Goal: Task Accomplishment & Management: Use online tool/utility

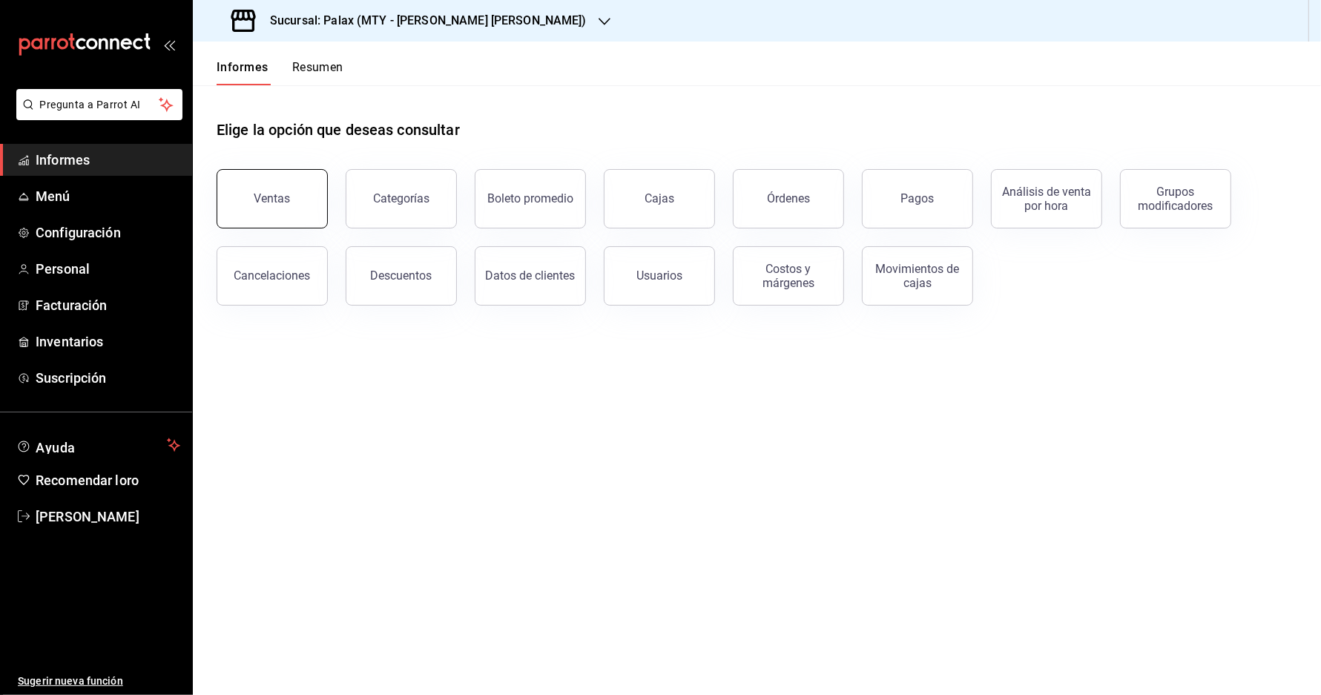
click at [313, 208] on button "Ventas" at bounding box center [272, 198] width 111 height 59
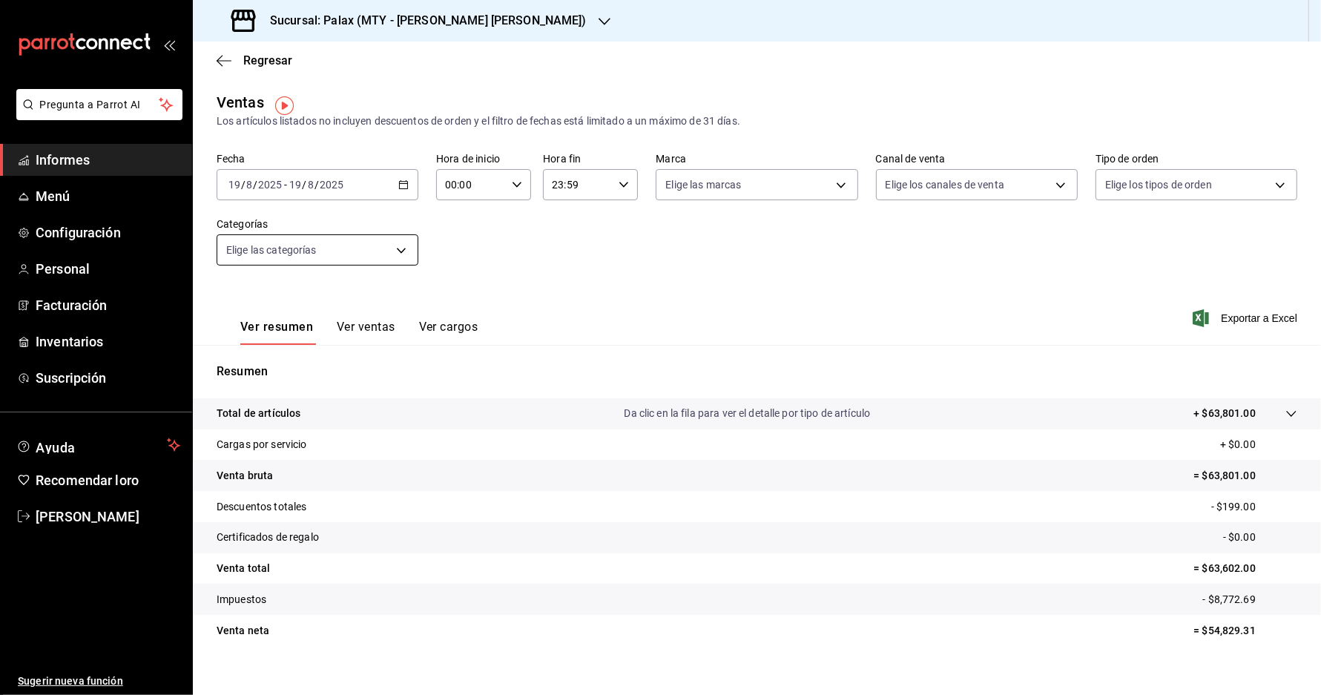
click at [360, 249] on body "Pregunta a Parrot AI Informes Menú Configuración Personal Facturación Inventari…" at bounding box center [660, 347] width 1321 height 695
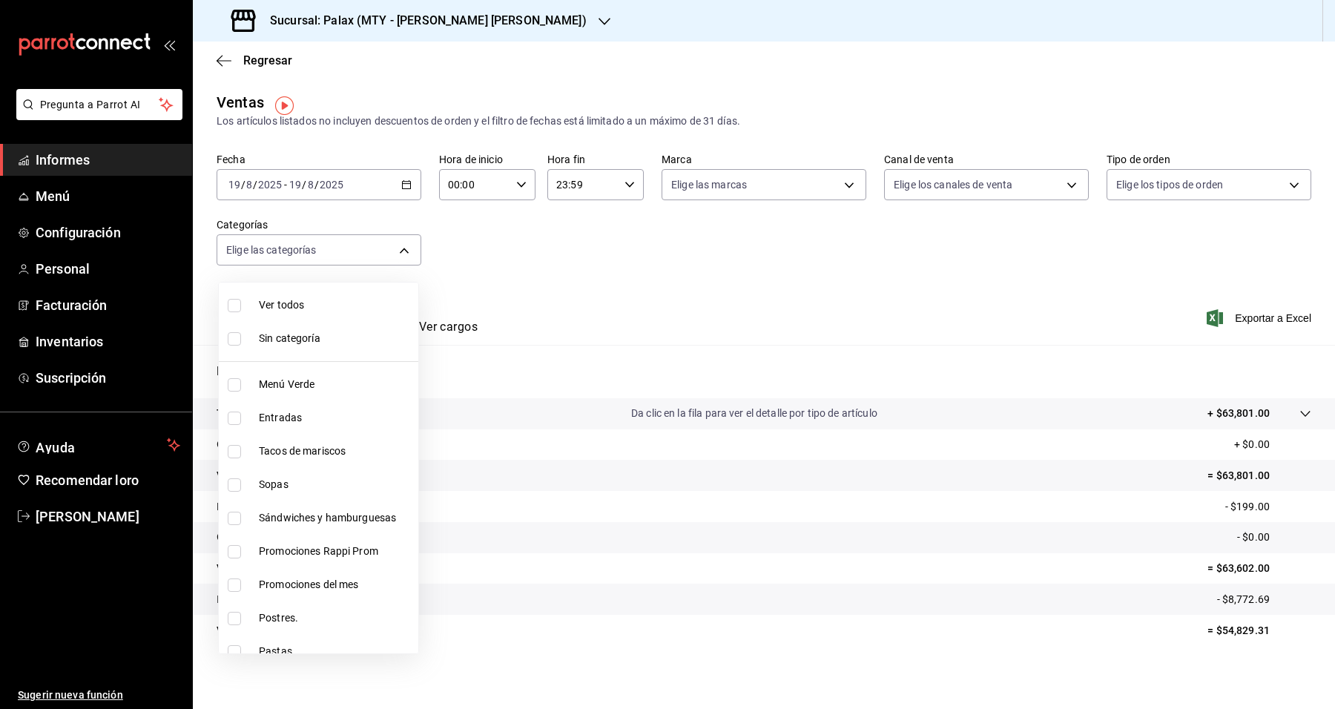
click at [477, 26] on div at bounding box center [667, 354] width 1335 height 709
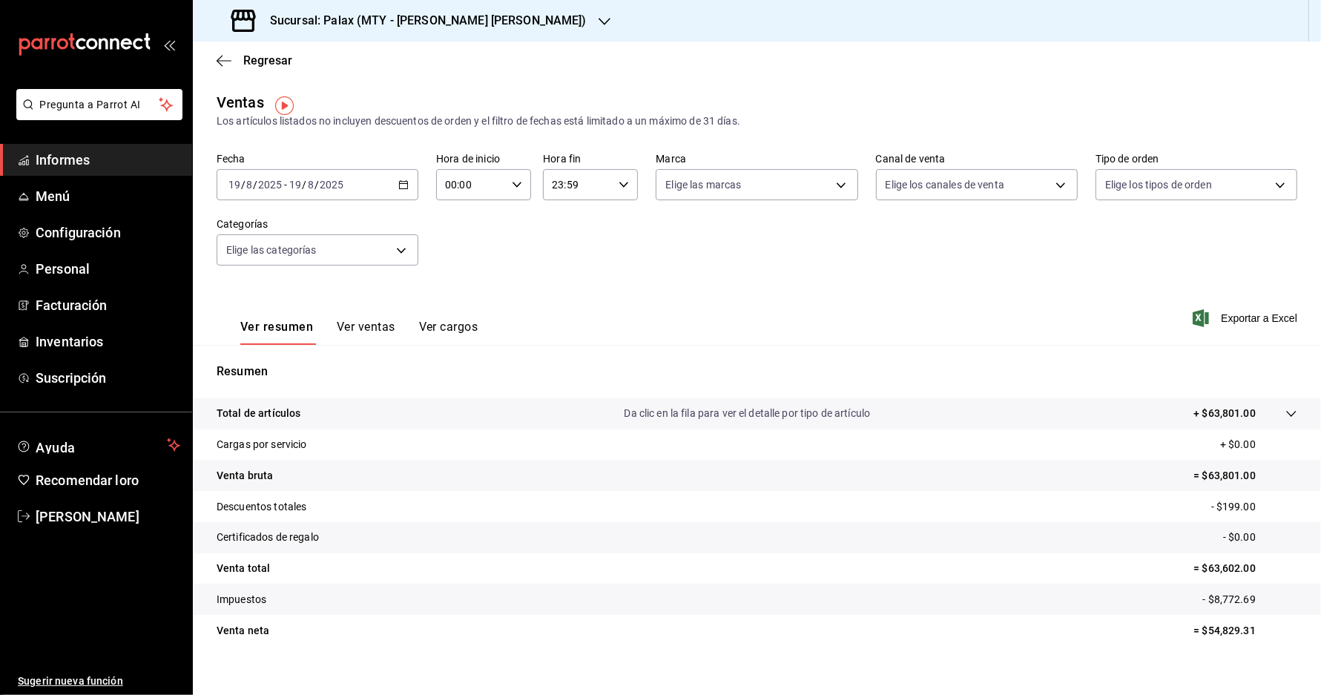
click at [477, 28] on div "Sucursal: Palax (MTY - [PERSON_NAME] [PERSON_NAME])" at bounding box center [411, 21] width 412 height 42
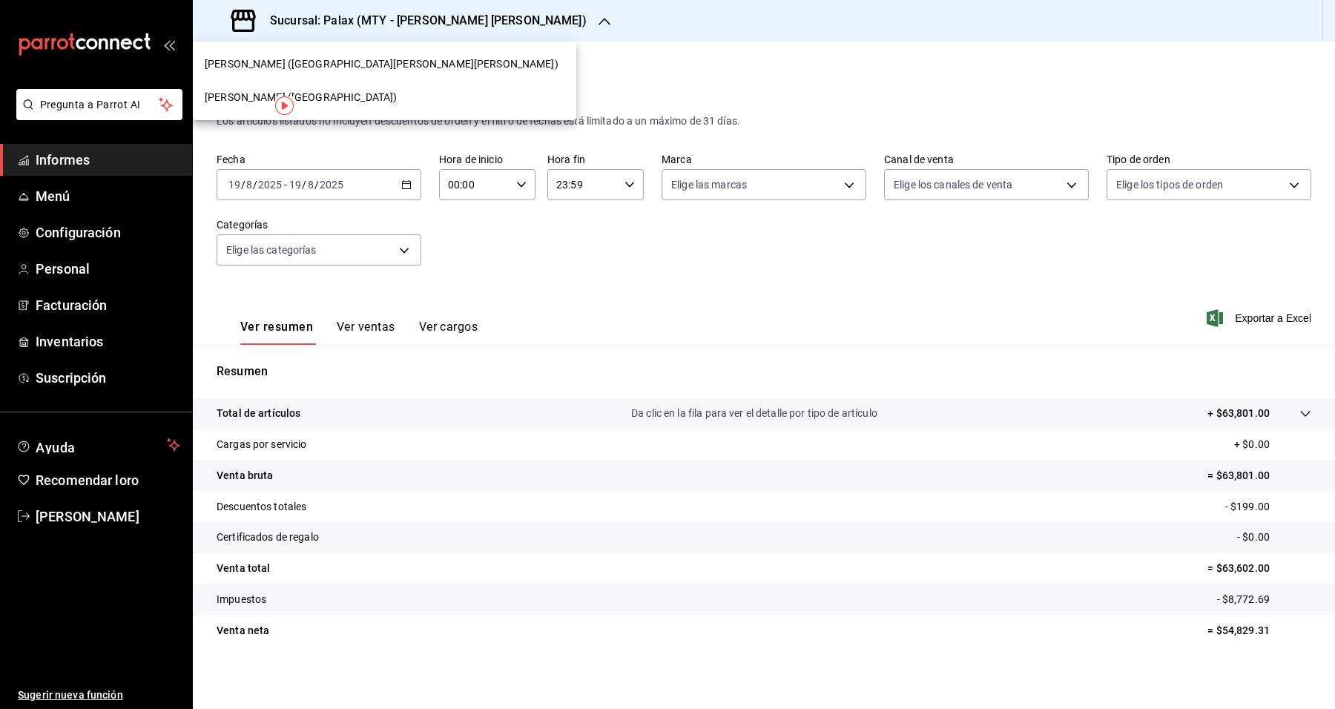
click at [314, 102] on div "[PERSON_NAME] ([GEOGRAPHIC_DATA])" at bounding box center [385, 98] width 360 height 16
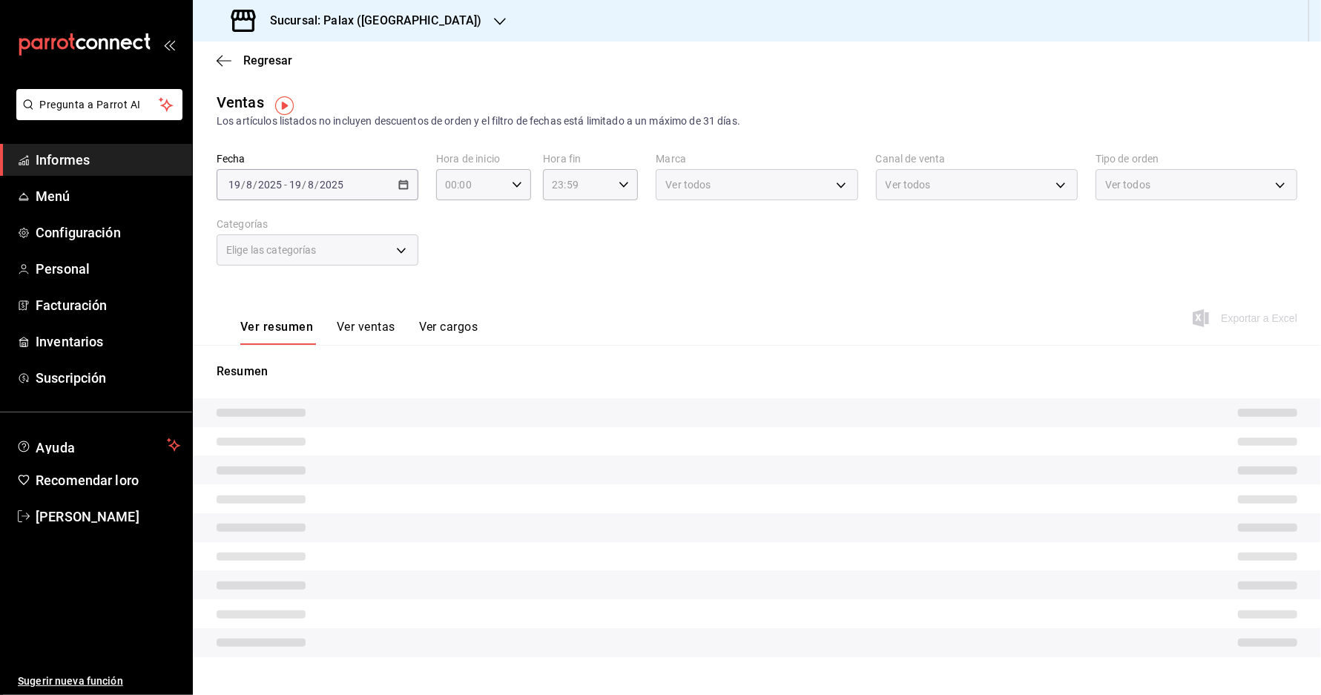
click at [312, 262] on div "Elige las categorías" at bounding box center [318, 249] width 202 height 31
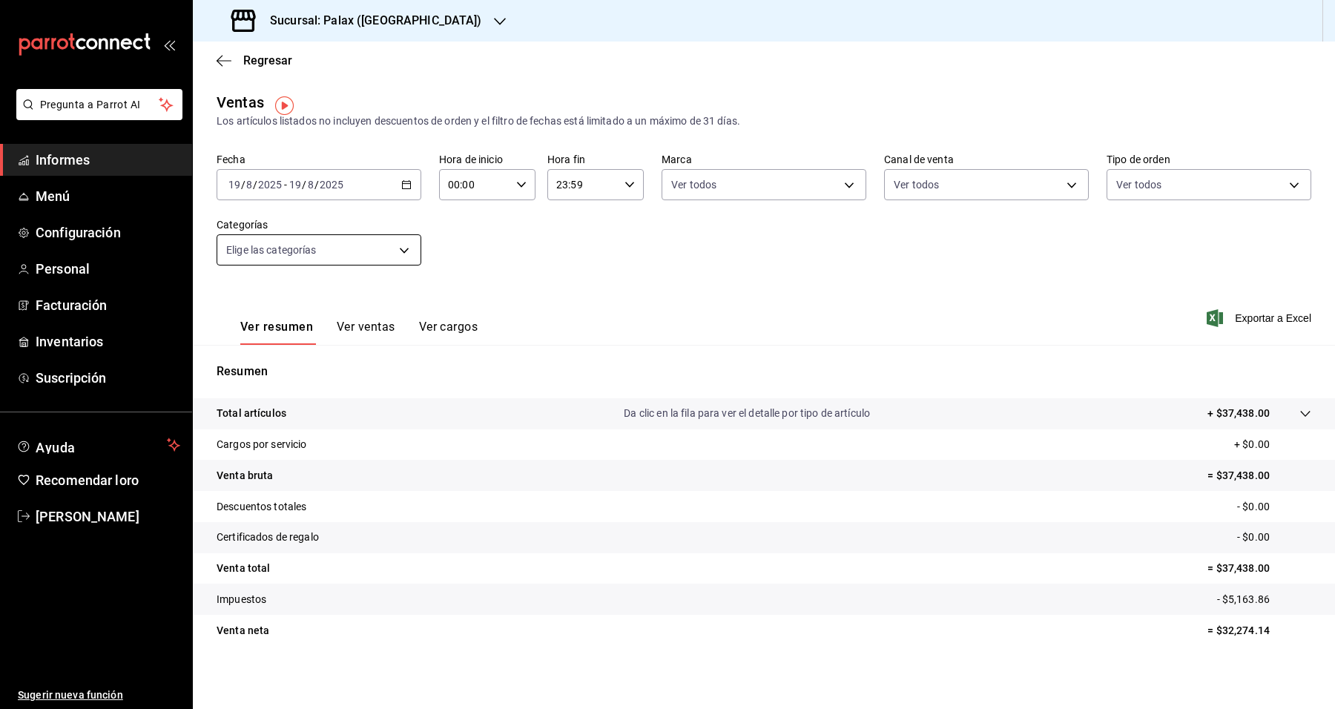
click at [325, 261] on body "Pregunta a Parrot AI Informes Menú Configuración Personal Facturación Inventari…" at bounding box center [667, 354] width 1335 height 709
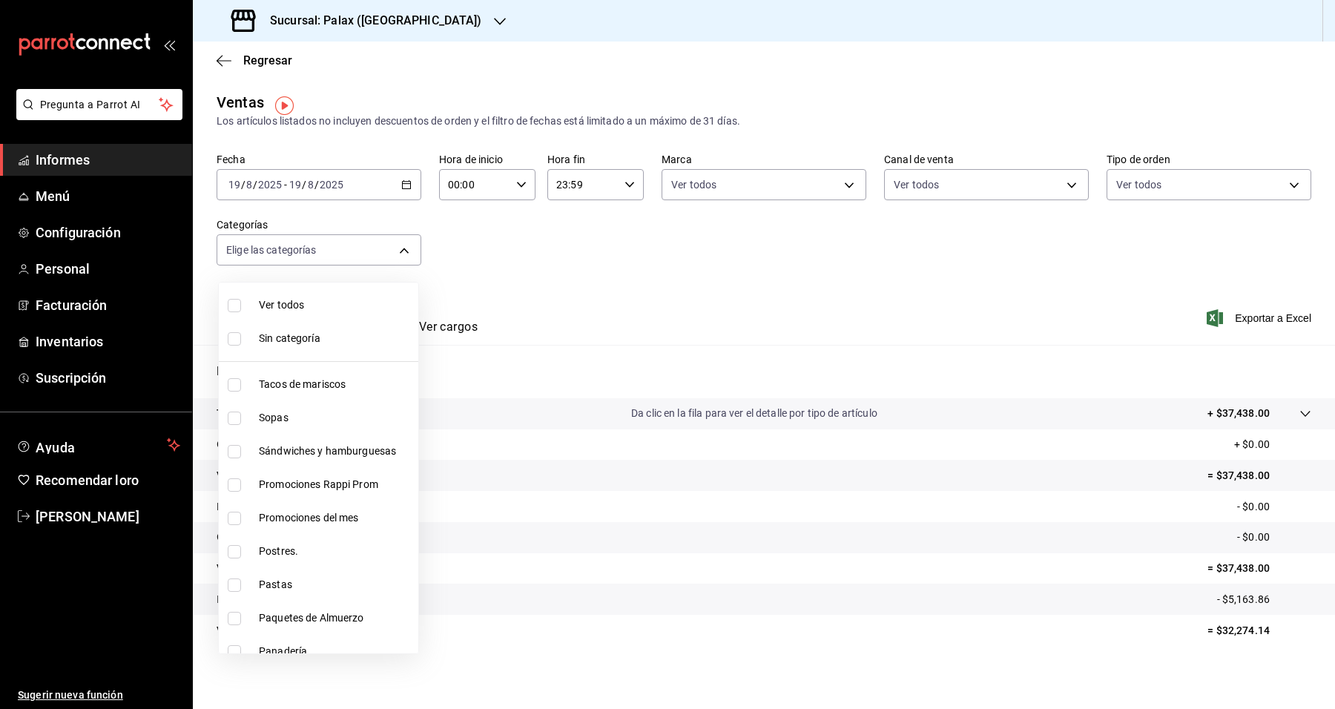
click at [414, 186] on div at bounding box center [667, 354] width 1335 height 709
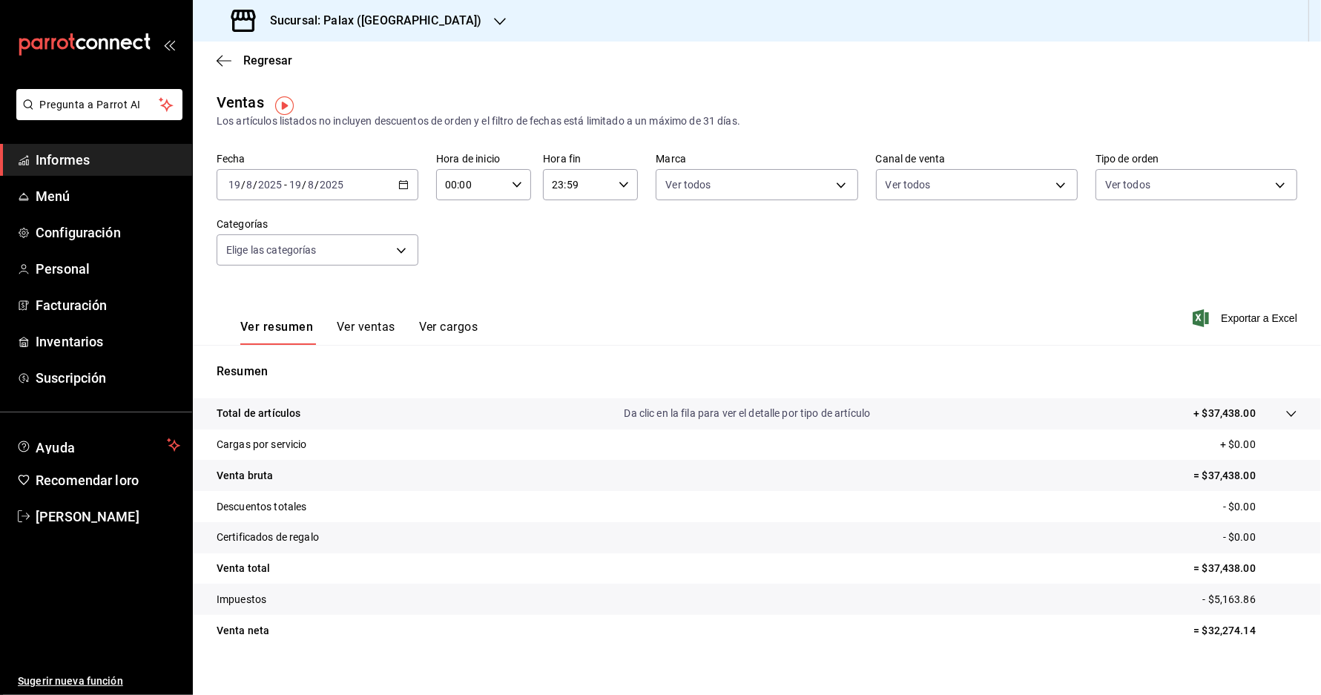
click at [407, 189] on div "Ver todos Sin categoría Tacos de mariscos Sopas Sándwiches y hamburguesas Promo…" at bounding box center [660, 347] width 1321 height 695
click at [407, 189] on icon "button" at bounding box center [403, 185] width 10 height 10
click at [312, 332] on span "Mi actual" at bounding box center [286, 330] width 115 height 16
click at [362, 251] on body "Pregunta a Parrot AI Informes Menú Configuración Personal Facturación Inventari…" at bounding box center [660, 347] width 1321 height 695
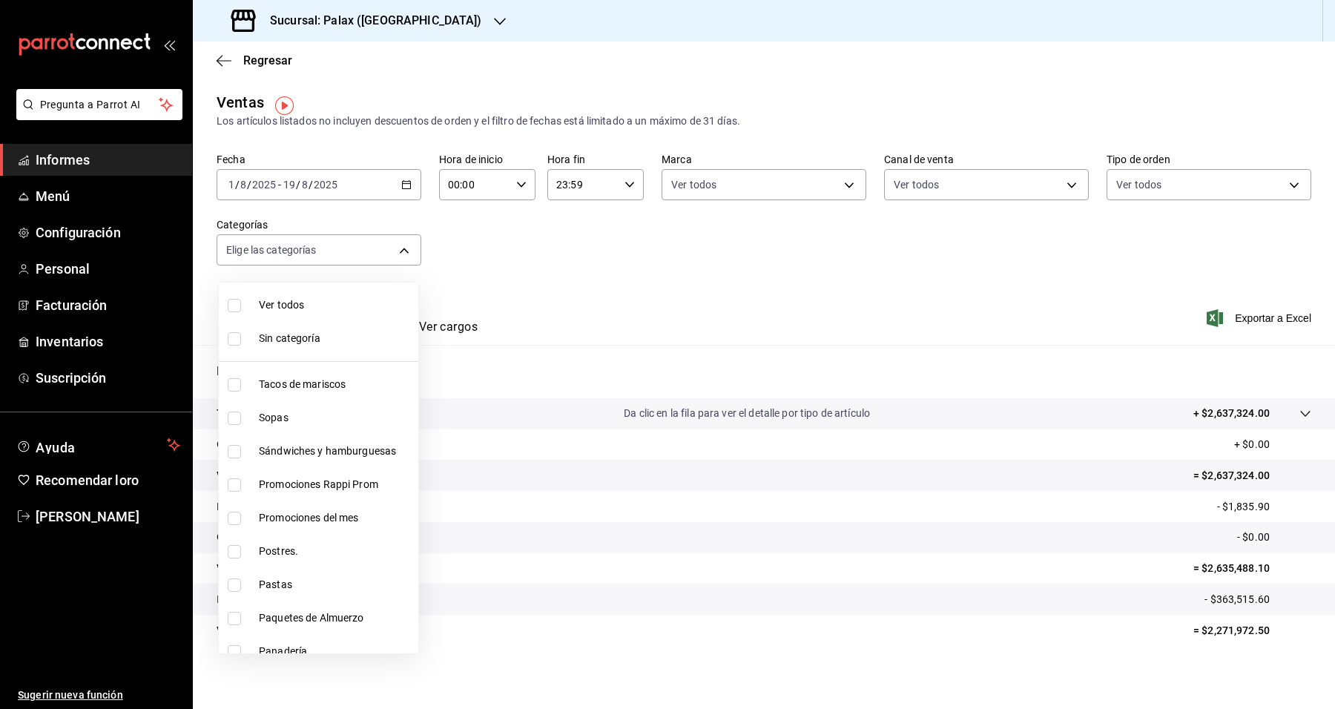
click at [319, 544] on span "Postres." at bounding box center [336, 552] width 154 height 16
type input "5f074bd3-619d-4e10-94fa-620713841d38"
checkbox input "true"
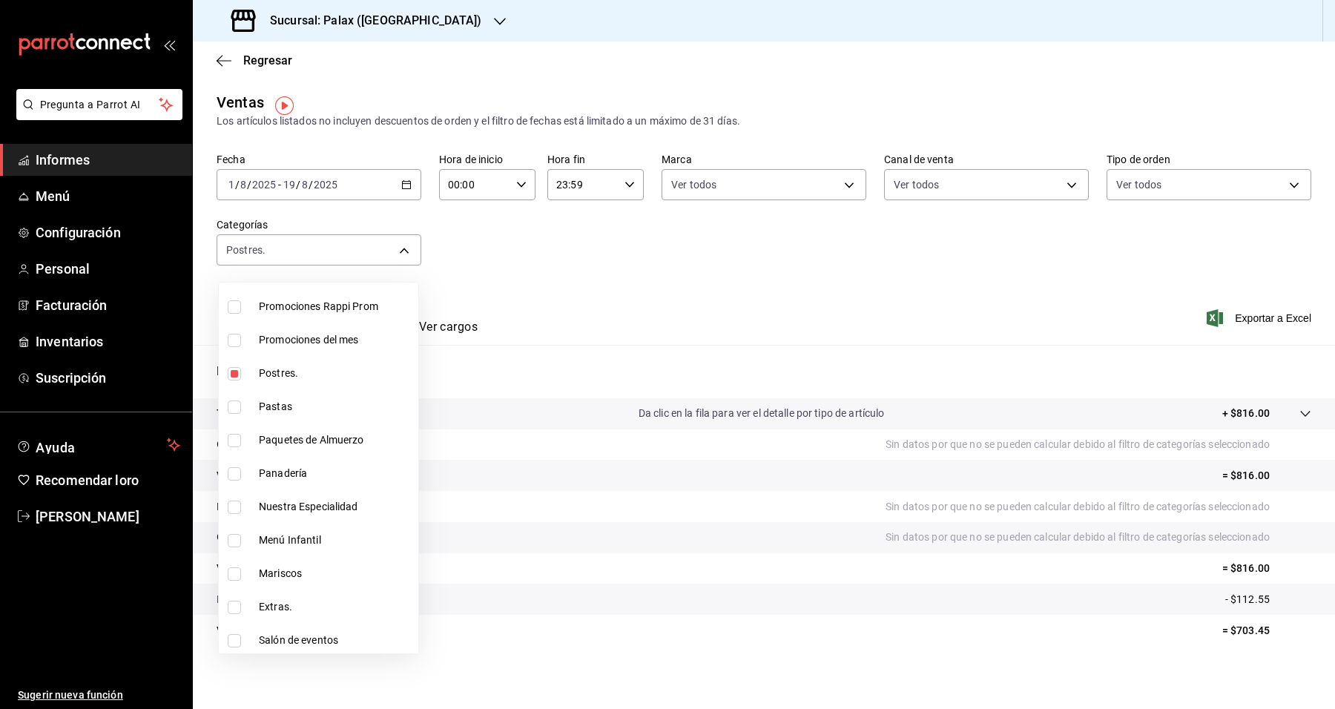
scroll to position [185, 0]
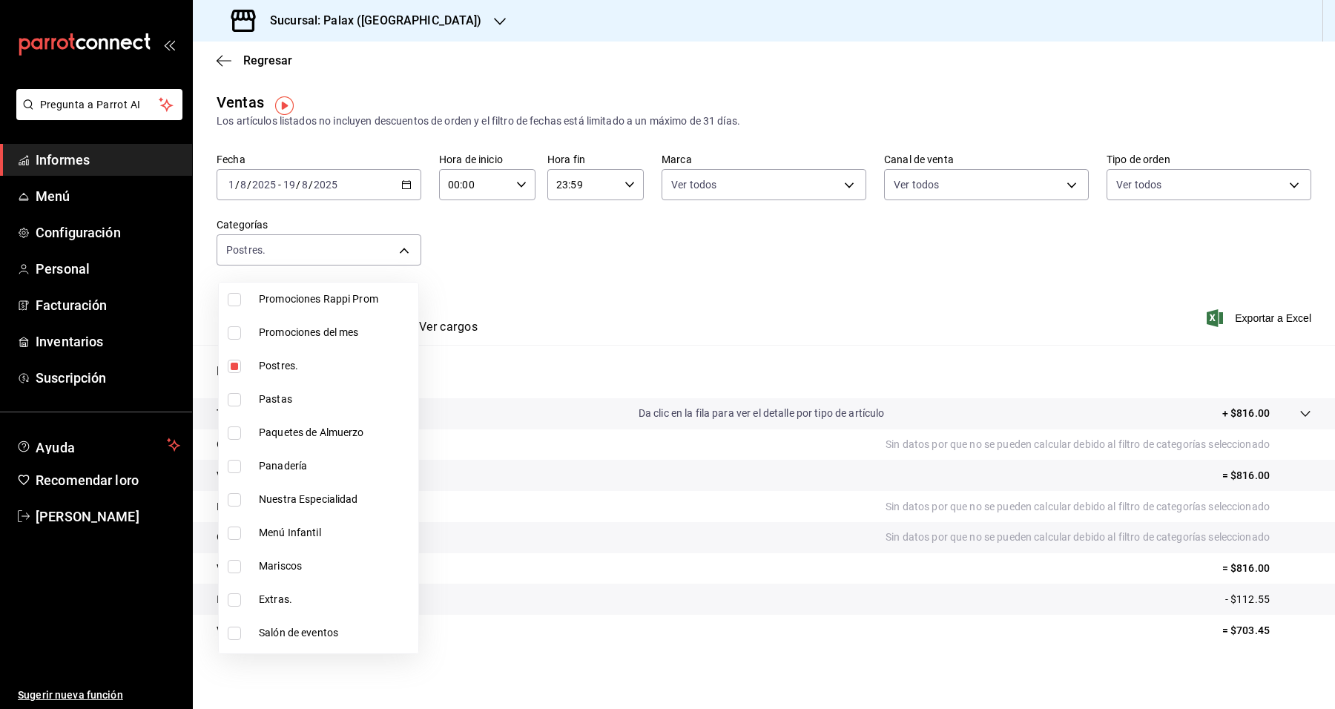
click at [336, 467] on span "Panadería" at bounding box center [336, 466] width 154 height 16
type input "5f074bd3-619d-4e10-94fa-620713841d38,90d14028-a2c9-4fb8-b762-41d9ea373592"
checkbox input "true"
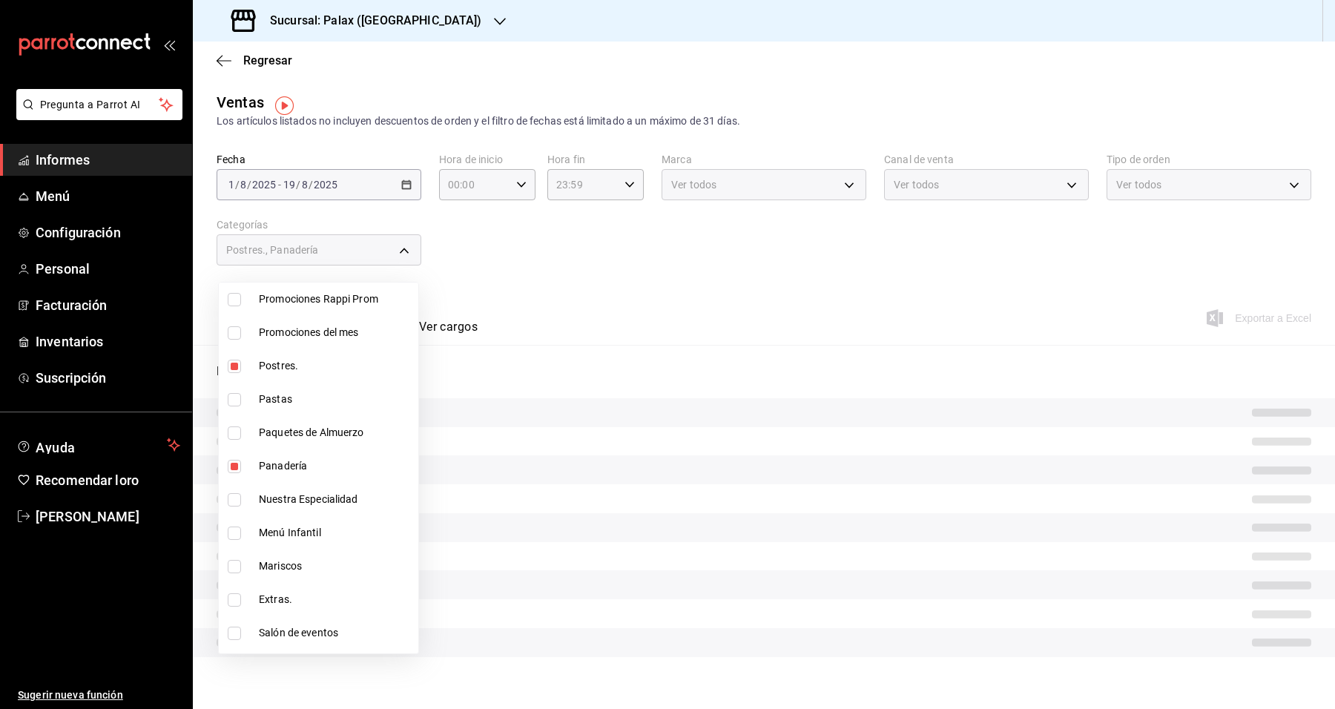
click at [349, 504] on font "Nuestra Especialidad" at bounding box center [308, 499] width 99 height 12
type input "5f074bd3-619d-4e10-94fa-620713841d38,90d14028-a2c9-4fb8-b762-41d9ea373592,5542b…"
checkbox input "true"
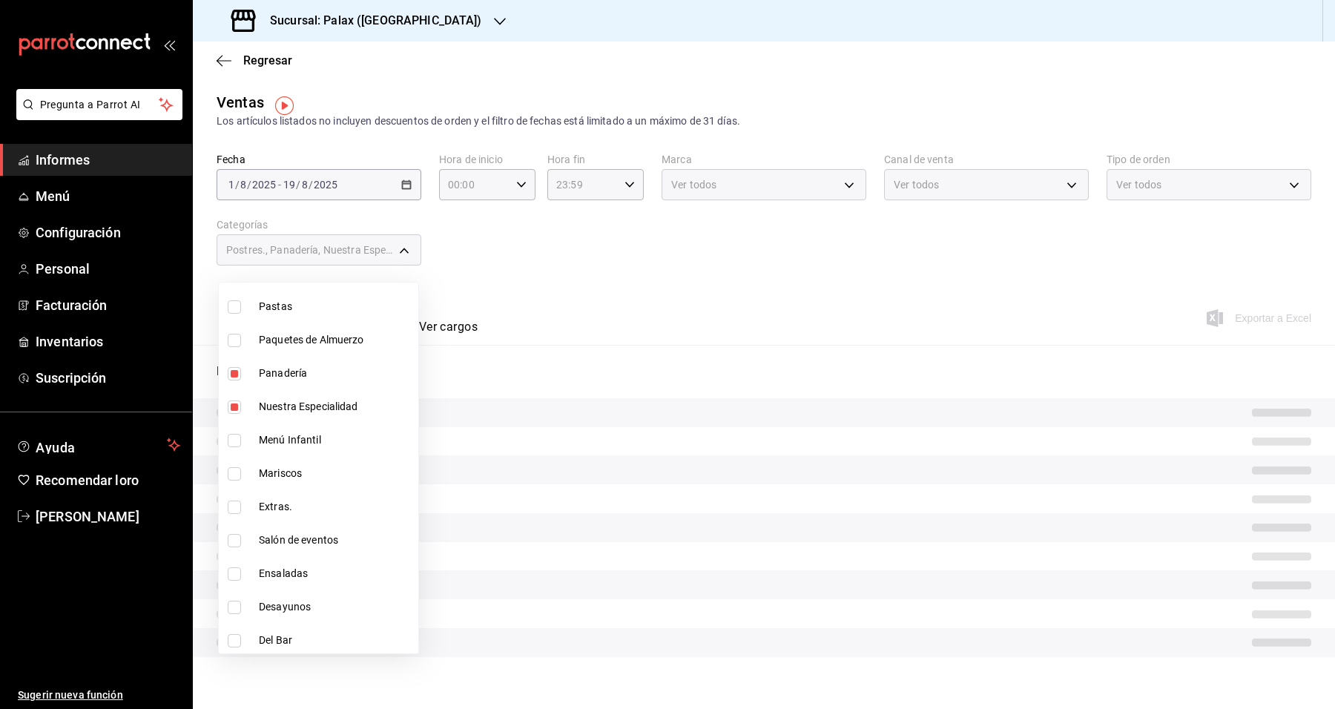
click at [353, 502] on span "Extras." at bounding box center [336, 507] width 154 height 16
type input "5f074bd3-619d-4e10-94fa-620713841d38,90d14028-a2c9-4fb8-b762-41d9ea373592,5542b…"
checkbox input "true"
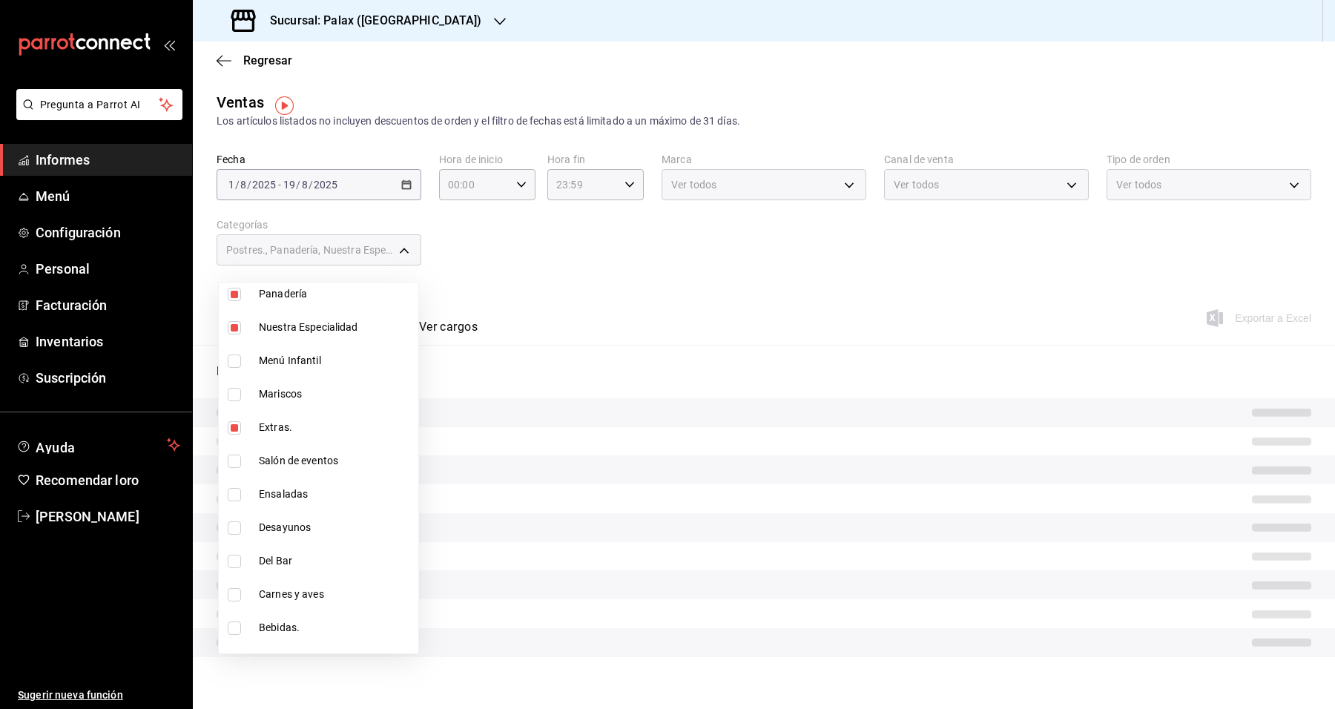
scroll to position [464, 0]
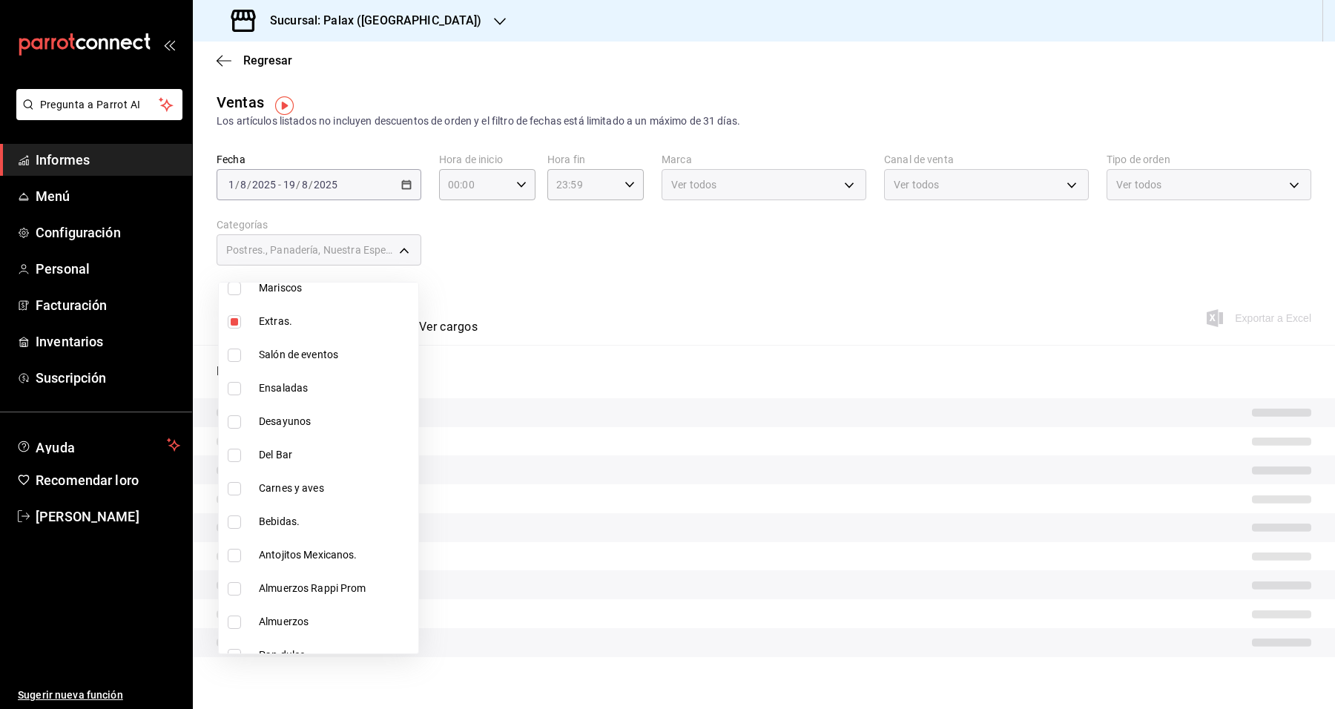
click at [335, 461] on span "Del Bar" at bounding box center [336, 455] width 154 height 16
type input "5f074bd3-619d-4e10-94fa-620713841d38,90d14028-a2c9-4fb8-b762-41d9ea373592,5542b…"
checkbox input "true"
click at [334, 494] on span "Carnes y aves" at bounding box center [336, 489] width 154 height 16
type input "5f074bd3-619d-4e10-94fa-620713841d38,90d14028-a2c9-4fb8-b762-41d9ea373592,5542b…"
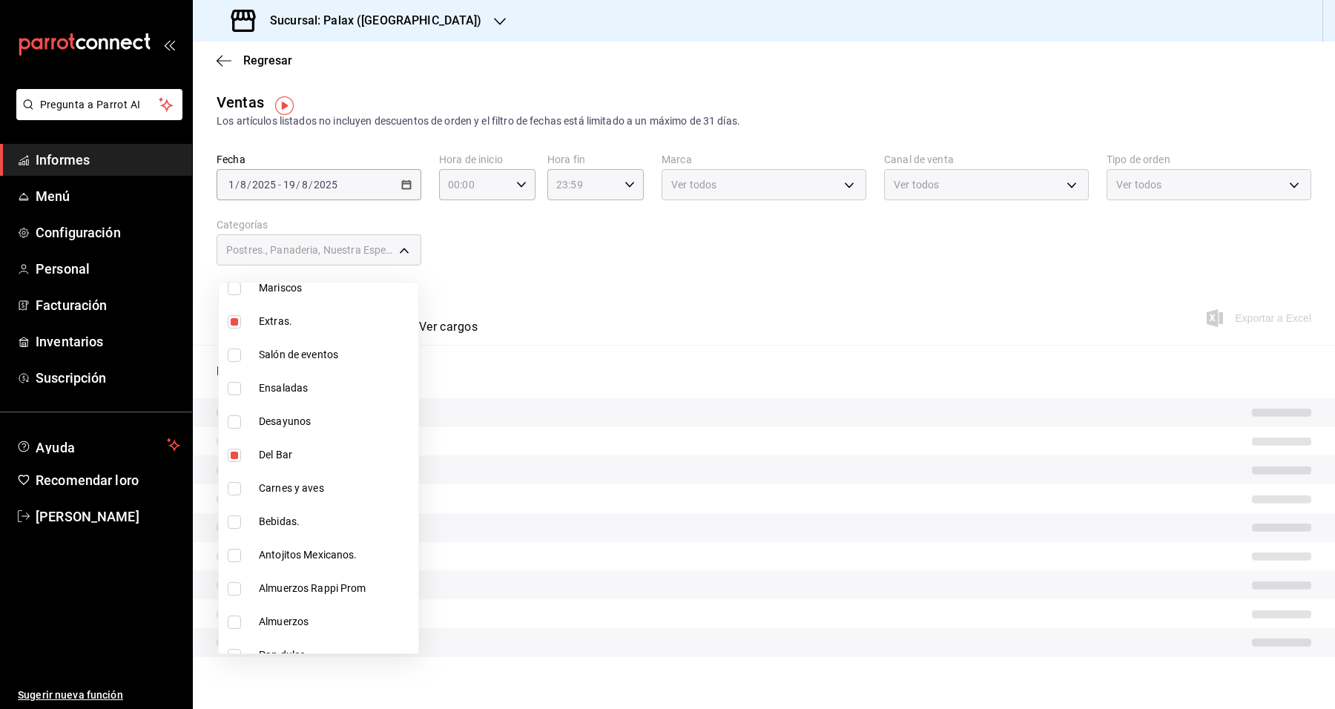
checkbox input "true"
click at [320, 516] on span "Bebidas." at bounding box center [336, 522] width 154 height 16
type input "5f074bd3-619d-4e10-94fa-620713841d38,90d14028-a2c9-4fb8-b762-41d9ea373592,5542b…"
checkbox input "true"
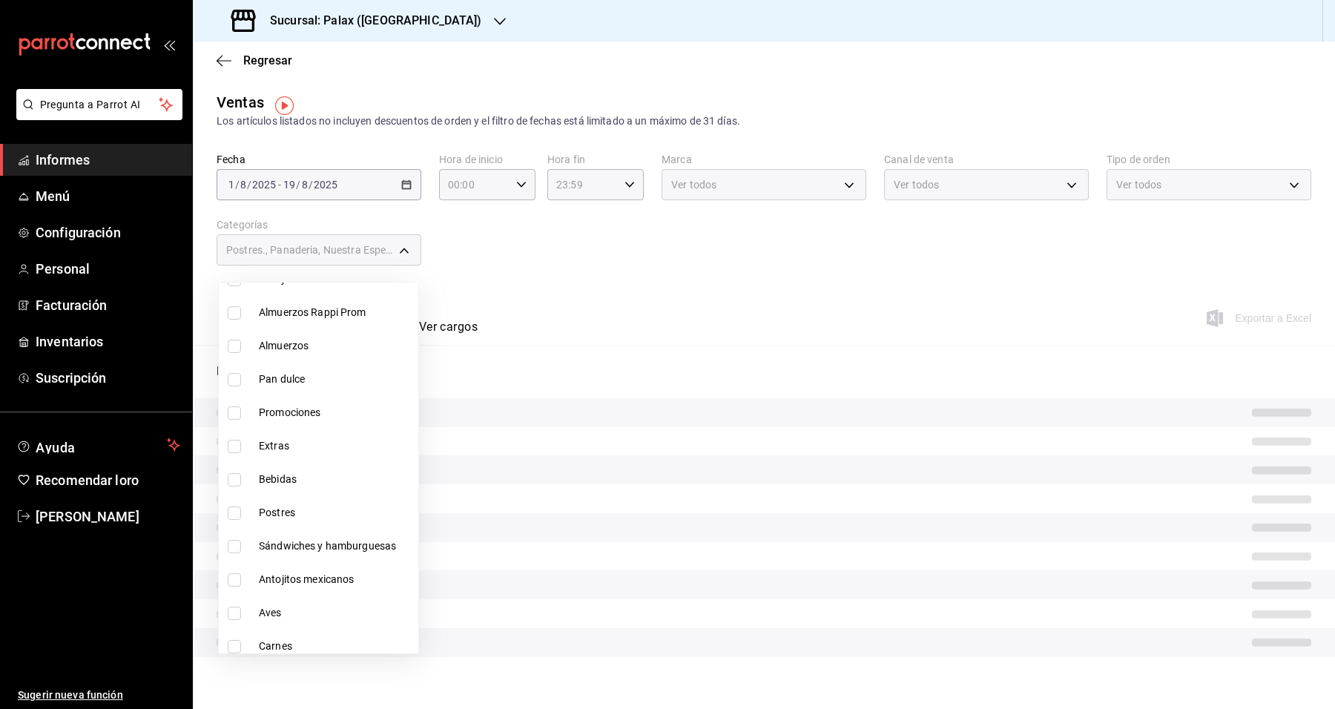
scroll to position [742, 0]
click at [347, 378] on span "Pan dulce" at bounding box center [336, 377] width 154 height 16
type input "5f074bd3-619d-4e10-94fa-620713841d38,90d14028-a2c9-4fb8-b762-41d9ea373592,5542b…"
checkbox input "true"
click at [346, 387] on li "Pan dulce" at bounding box center [319, 377] width 200 height 33
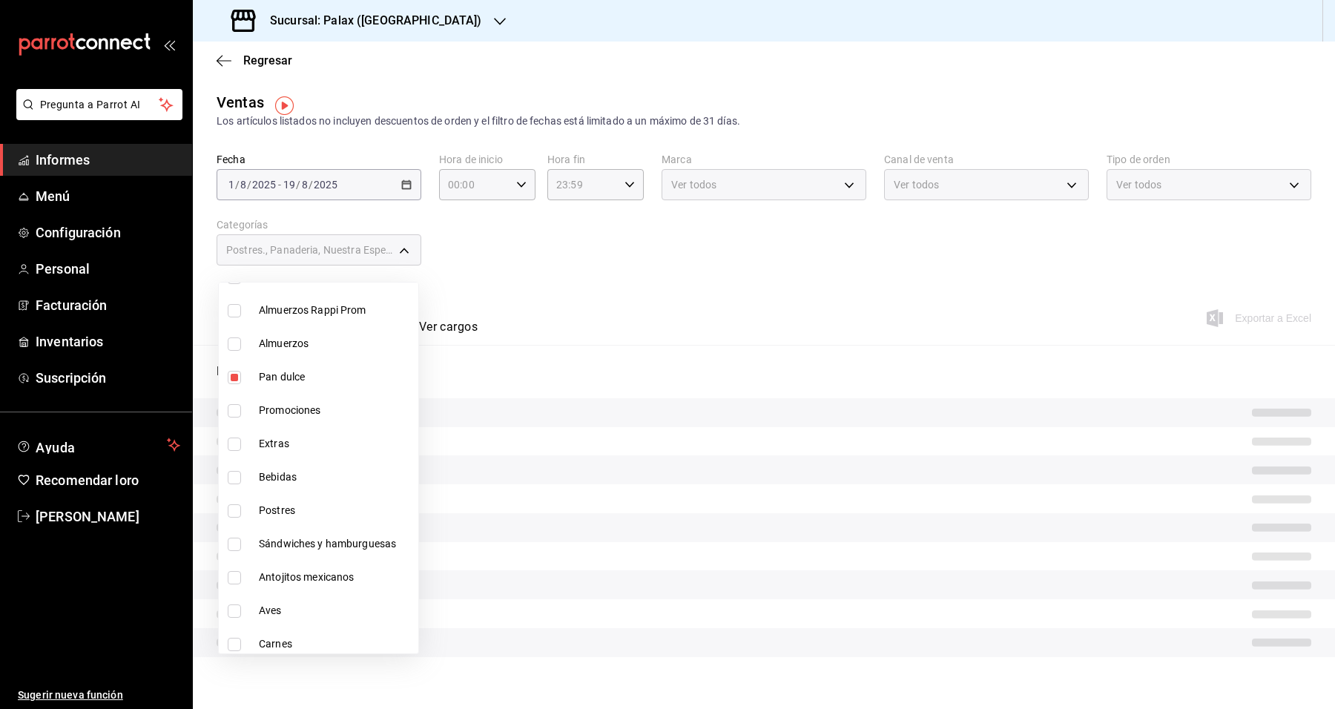
type input "5f074bd3-619d-4e10-94fa-620713841d38,90d14028-a2c9-4fb8-b762-41d9ea373592,5542b…"
checkbox input "false"
click at [347, 376] on span "Pan dulce" at bounding box center [336, 377] width 154 height 16
type input "5f074bd3-619d-4e10-94fa-620713841d38,90d14028-a2c9-4fb8-b762-41d9ea373592,5542b…"
checkbox input "true"
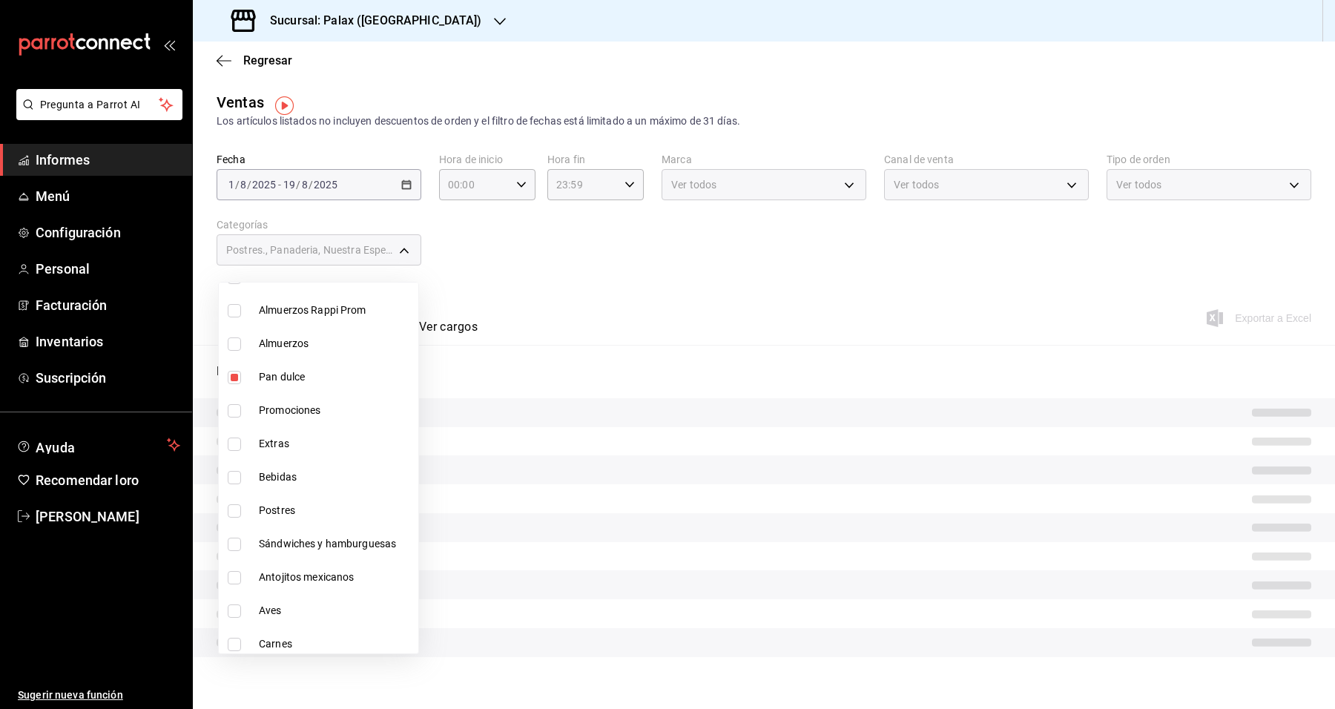
click at [327, 475] on span "Bebidas" at bounding box center [336, 478] width 154 height 16
type input "5f074bd3-619d-4e10-94fa-620713841d38,90d14028-a2c9-4fb8-b762-41d9ea373592,5542b…"
checkbox input "true"
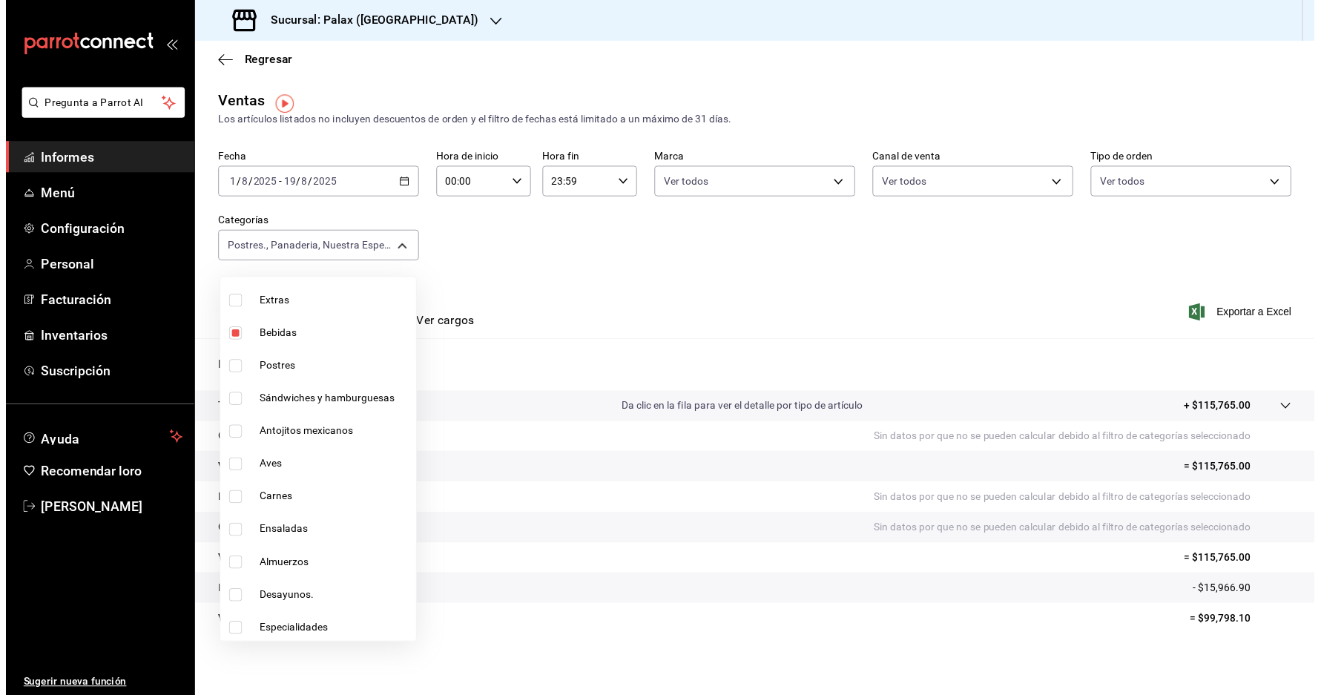
scroll to position [881, 0]
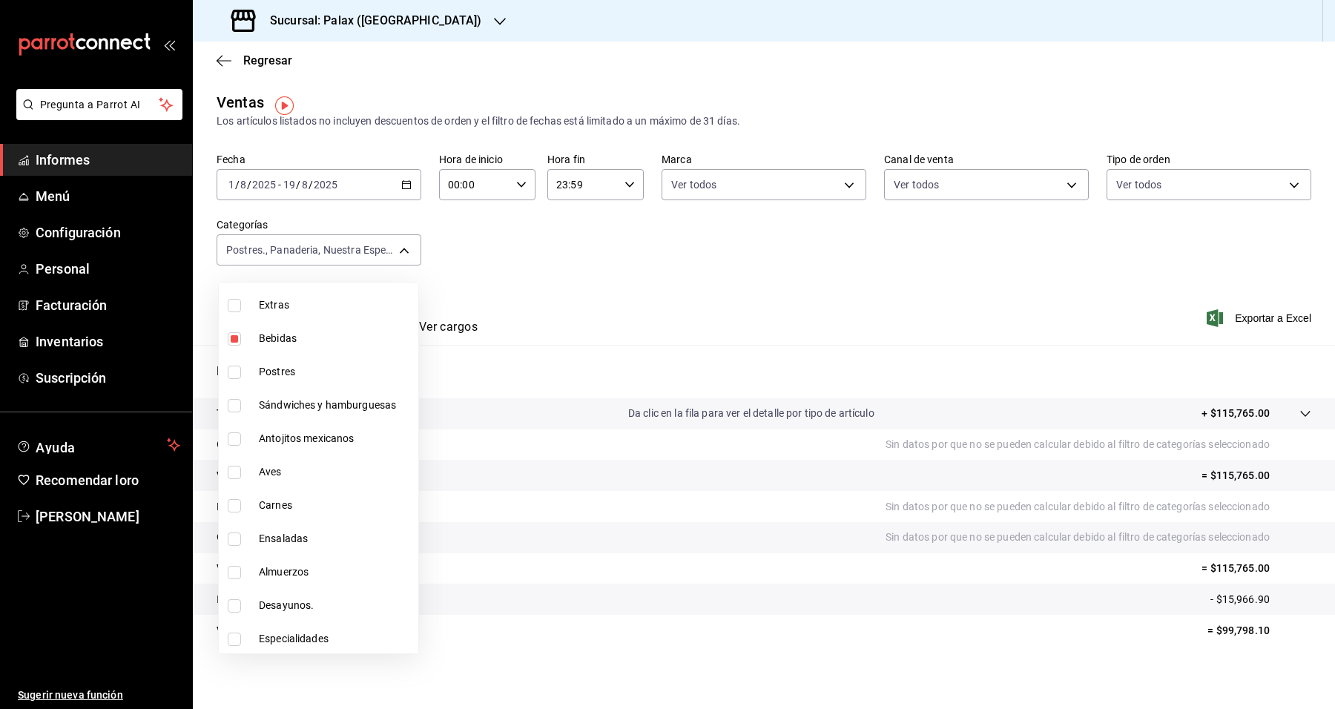
click at [688, 312] on div at bounding box center [667, 354] width 1335 height 709
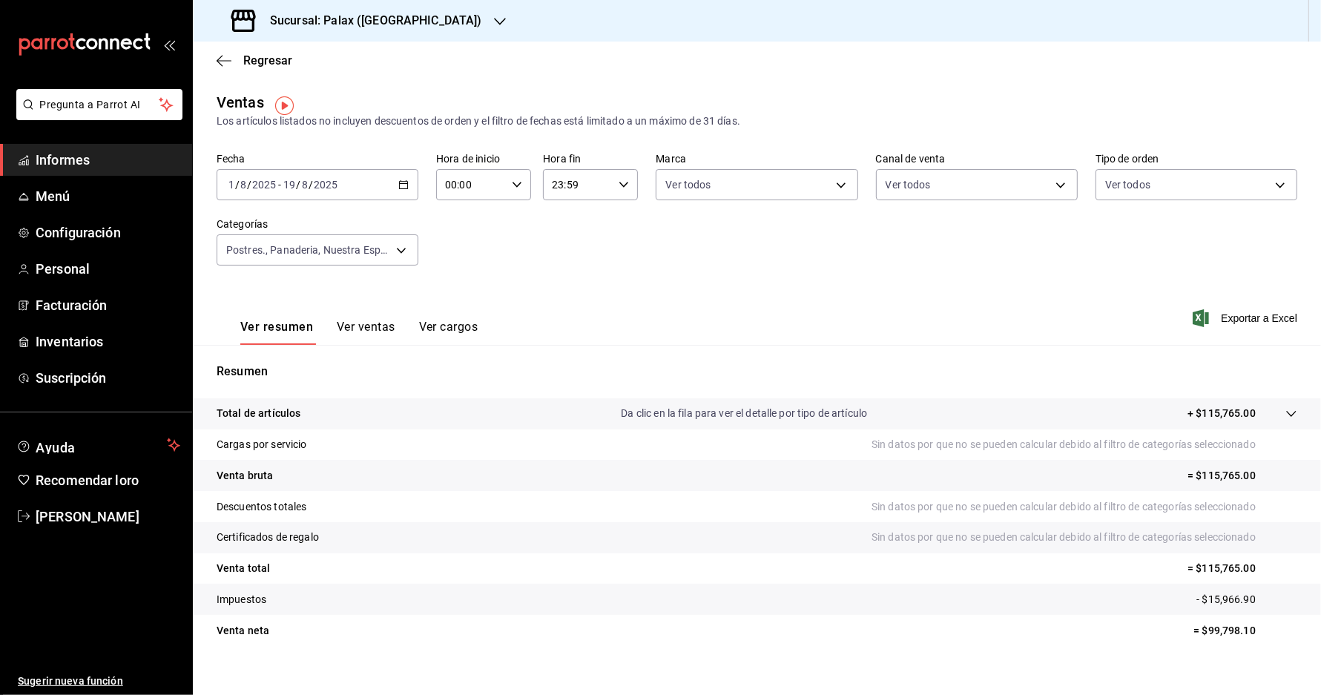
click at [353, 334] on font "Ver ventas" at bounding box center [366, 327] width 59 height 14
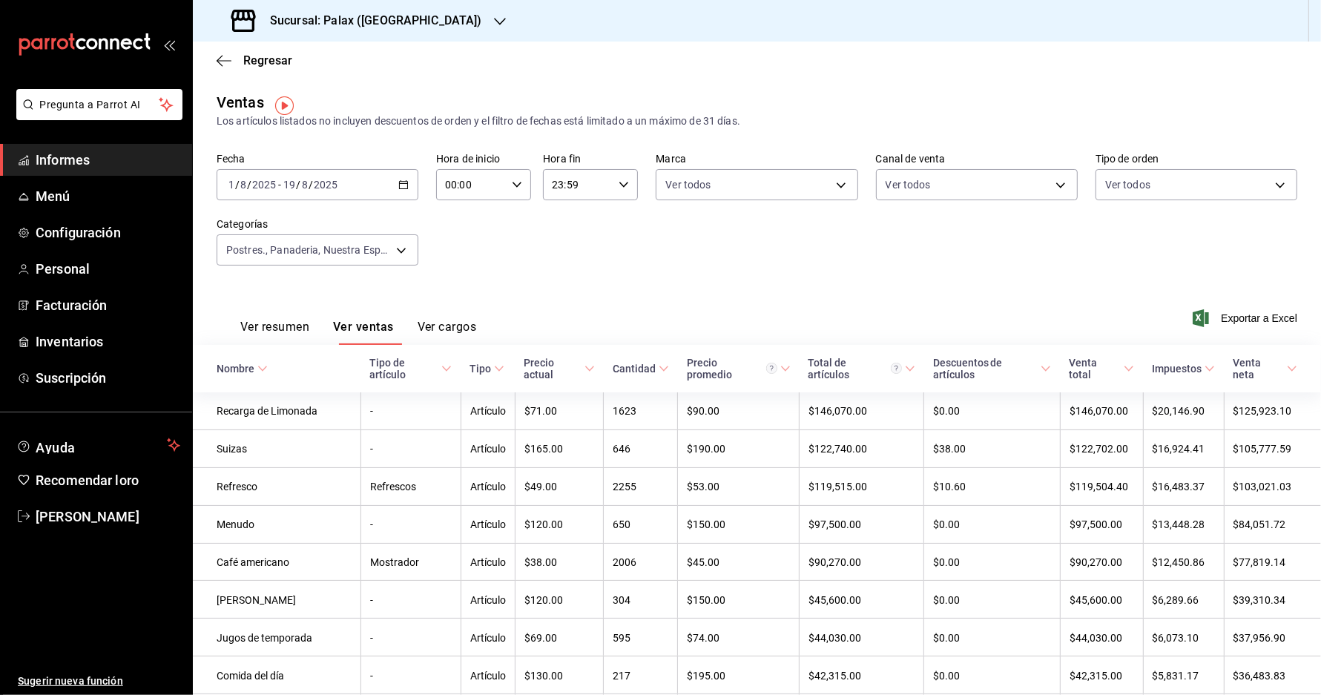
click at [406, 184] on \(Stroke\) "button" at bounding box center [404, 183] width 8 height 1
click at [293, 368] on font "Rango de fechas" at bounding box center [268, 363] width 79 height 12
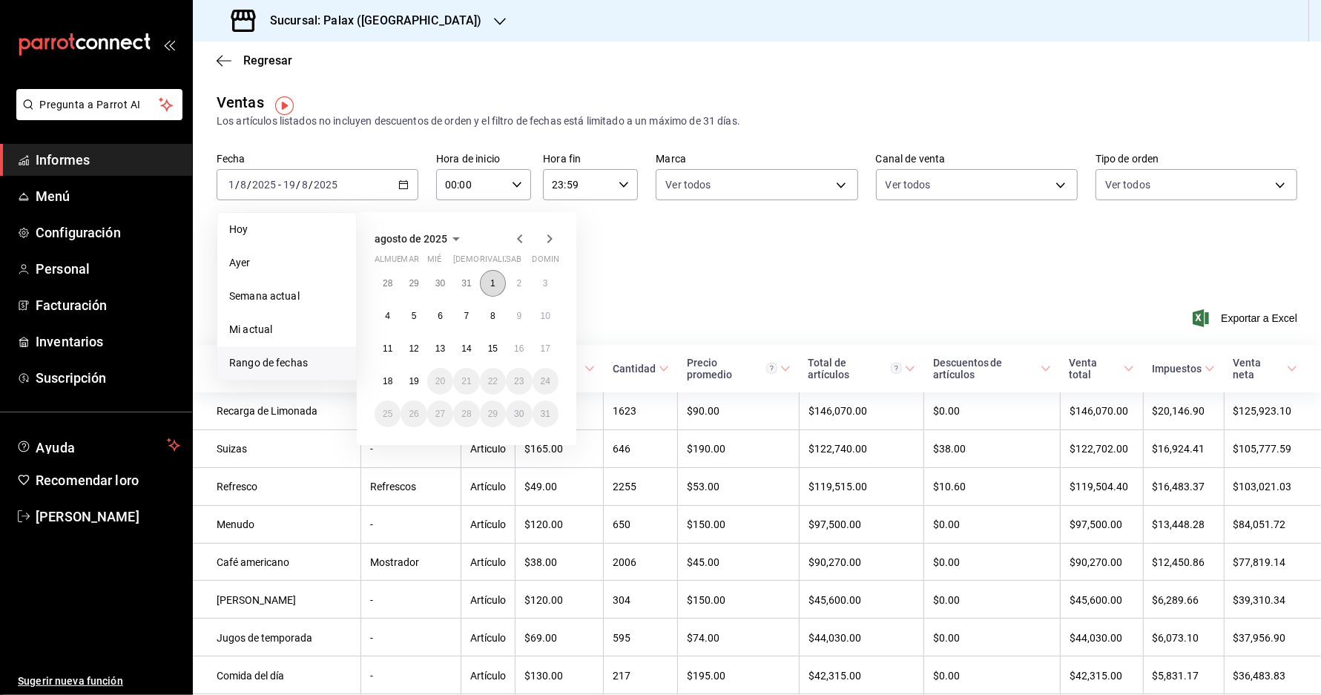
click at [499, 275] on button "1" at bounding box center [493, 283] width 26 height 27
click at [547, 349] on font "17" at bounding box center [546, 348] width 10 height 10
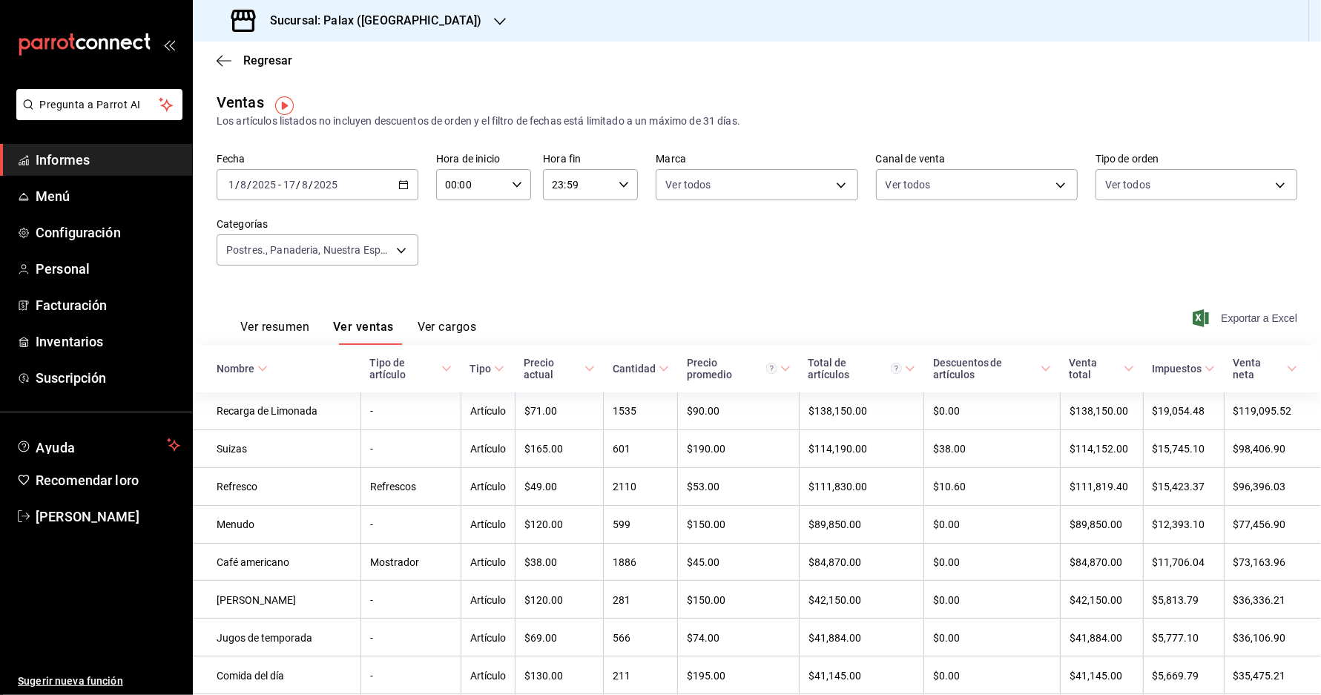
click at [1241, 324] on font "Exportar a Excel" at bounding box center [1259, 318] width 76 height 12
